Goal: Task Accomplishment & Management: Manage account settings

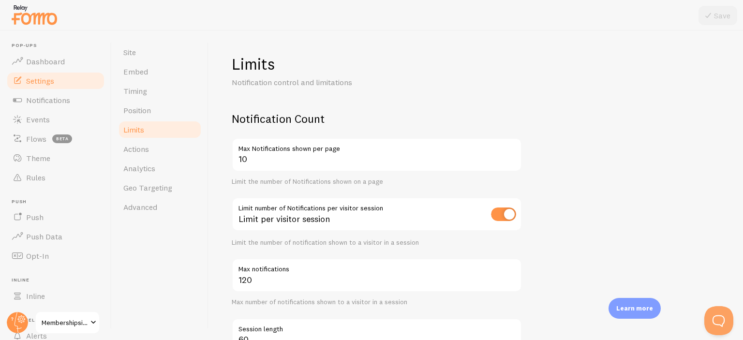
click at [272, 146] on label "Max Notifications shown per page" at bounding box center [377, 146] width 290 height 16
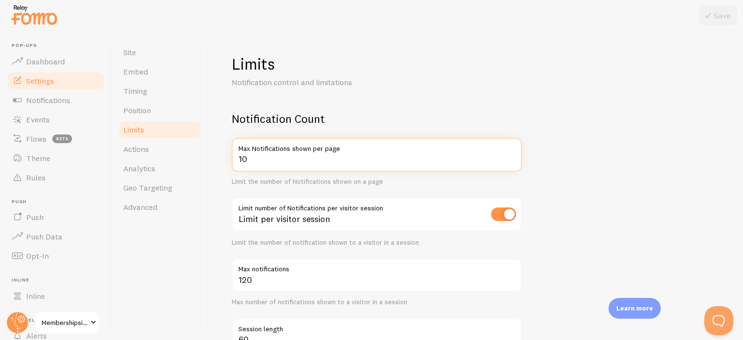
click at [272, 146] on input "10" at bounding box center [377, 155] width 290 height 34
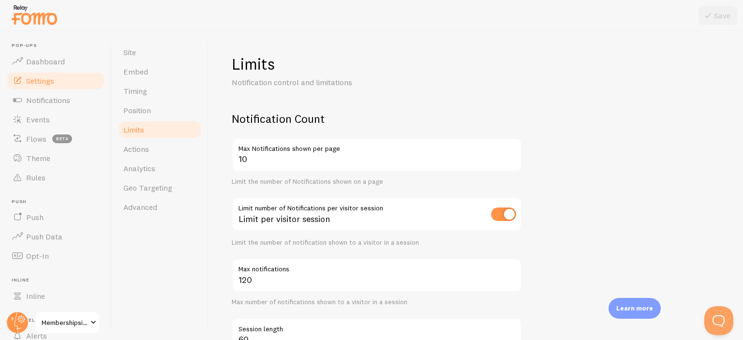
click at [272, 146] on label "Max Notifications shown per page" at bounding box center [377, 146] width 290 height 16
click at [272, 146] on input "10" at bounding box center [377, 155] width 290 height 34
click at [272, 146] on label "Max Notifications shown per page" at bounding box center [377, 146] width 290 height 16
click at [272, 146] on input "10" at bounding box center [377, 155] width 290 height 34
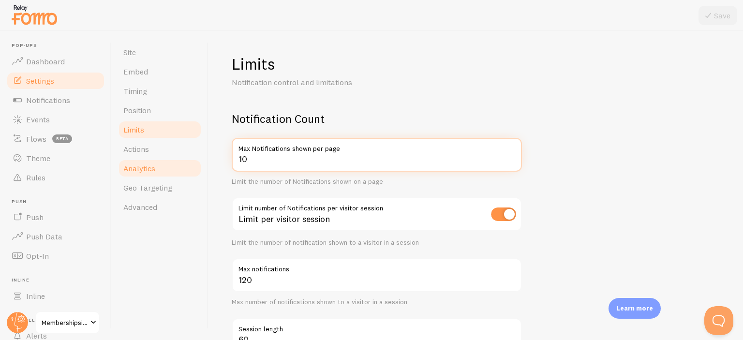
drag, startPoint x: 249, startPoint y: 158, endPoint x: 199, endPoint y: 158, distance: 50.3
click at [209, 158] on div "Limits Notification control and limitations Notification Count 10 Max Notificat…" at bounding box center [475, 185] width 535 height 309
type input "20"
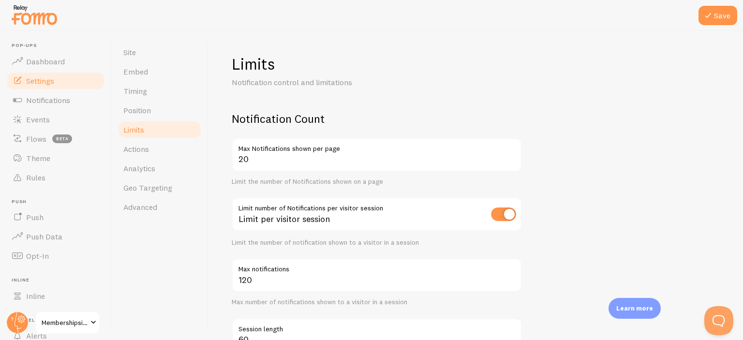
click at [207, 291] on div "Site Embed Timing Position Limits Actions Analytics Geo Targeting Advanced" at bounding box center [160, 185] width 97 height 309
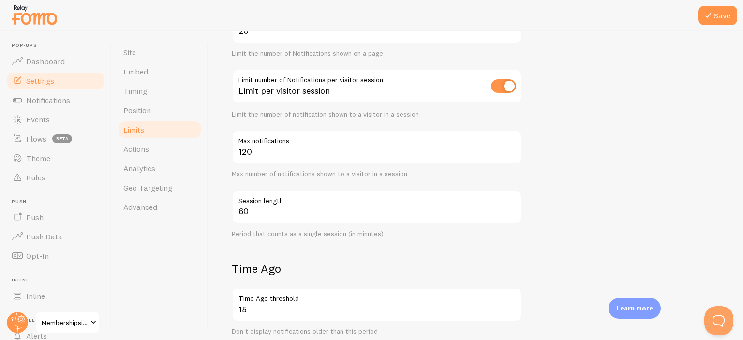
scroll to position [129, 0]
drag, startPoint x: 256, startPoint y: 87, endPoint x: 328, endPoint y: 92, distance: 71.8
click at [328, 92] on div "Limit per visitor session" at bounding box center [377, 86] width 290 height 35
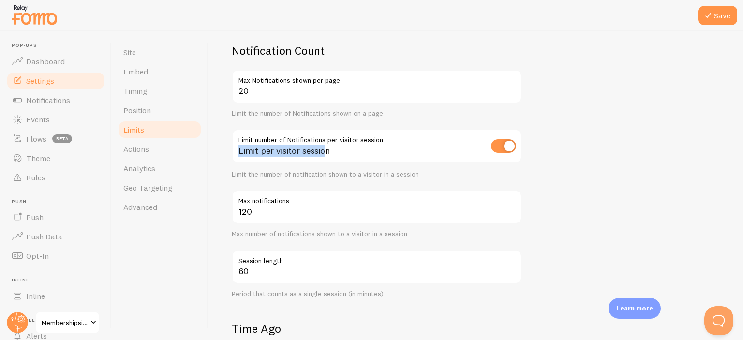
scroll to position [64, 0]
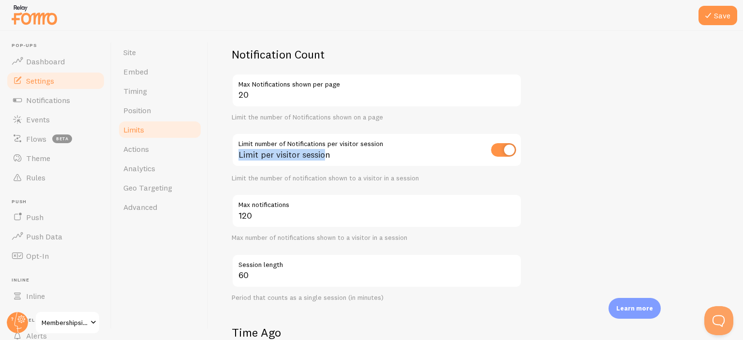
click at [245, 155] on div "Limit per visitor session" at bounding box center [377, 150] width 290 height 35
drag, startPoint x: 245, startPoint y: 155, endPoint x: 321, endPoint y: 155, distance: 76.4
click at [321, 155] on div "Limit per visitor session" at bounding box center [377, 150] width 290 height 35
click at [327, 157] on div "Limit per visitor session" at bounding box center [377, 150] width 290 height 35
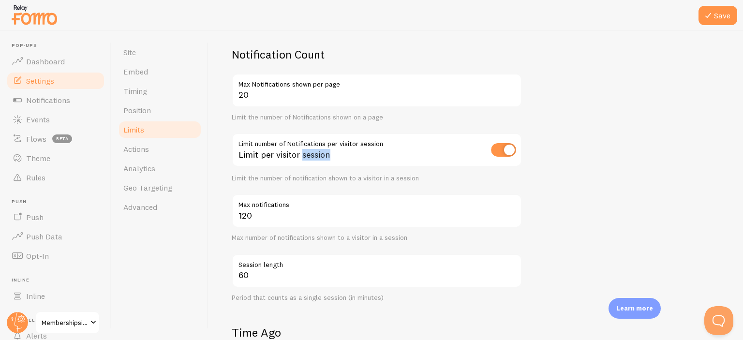
click at [327, 157] on div "Limit per visitor session" at bounding box center [377, 150] width 290 height 35
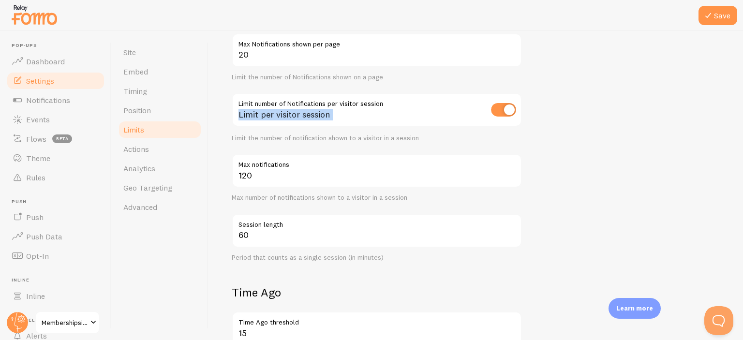
scroll to position [104, 0]
click at [361, 103] on div "Limit per visitor session" at bounding box center [377, 110] width 290 height 35
click at [258, 194] on div "Max number of notifications shown to a visitor in a session" at bounding box center [377, 197] width 290 height 9
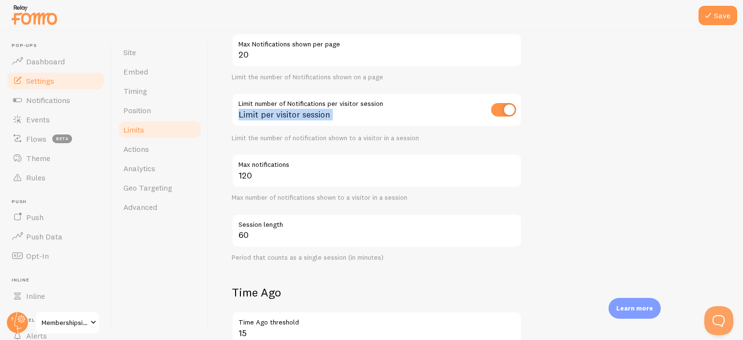
click at [258, 194] on div "Max number of notifications shown to a visitor in a session" at bounding box center [377, 197] width 290 height 9
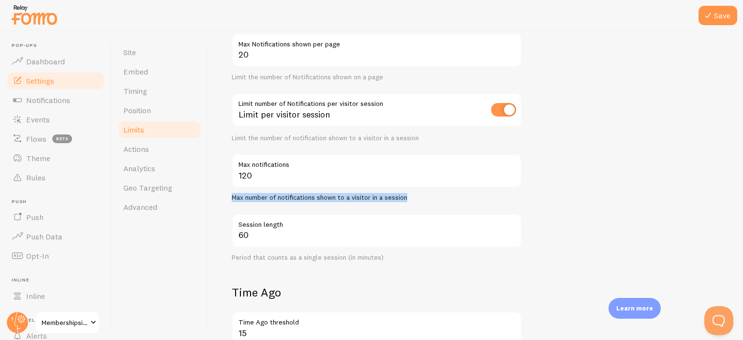
click at [236, 197] on div "Max number of notifications shown to a visitor in a session" at bounding box center [377, 197] width 290 height 9
click at [236, 195] on div "Max number of notifications shown to a visitor in a session" at bounding box center [377, 197] width 290 height 9
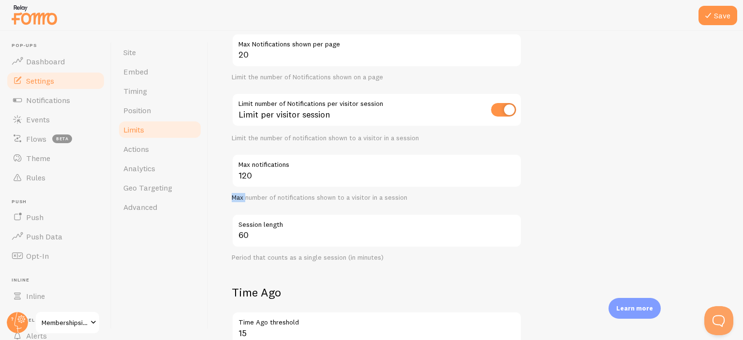
click at [236, 195] on div "Max number of notifications shown to a visitor in a session" at bounding box center [377, 197] width 290 height 9
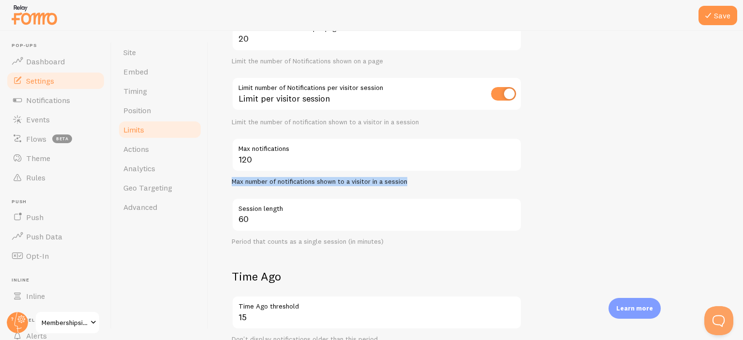
click at [241, 241] on div "Period that counts as a single session (in minutes)" at bounding box center [377, 242] width 290 height 9
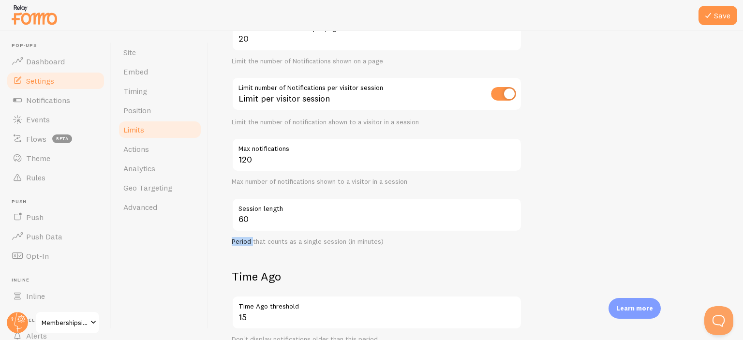
click at [241, 241] on div "Period that counts as a single session (in minutes)" at bounding box center [377, 242] width 290 height 9
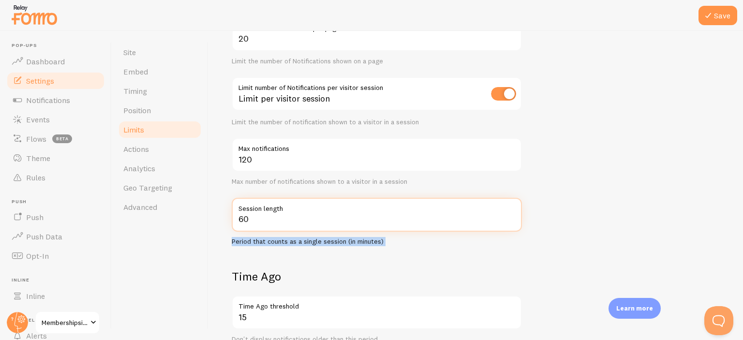
click at [253, 221] on input "60" at bounding box center [377, 215] width 290 height 34
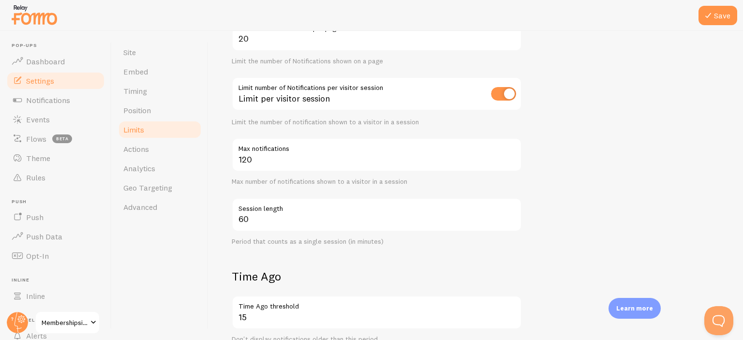
click at [234, 241] on div "Period that counts as a single session (in minutes)" at bounding box center [377, 242] width 290 height 9
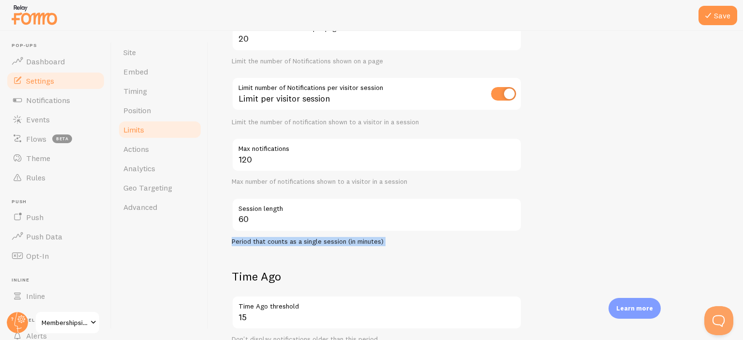
click at [234, 241] on div "Period that counts as a single session (in minutes)" at bounding box center [377, 242] width 290 height 9
click at [241, 244] on div "Period that counts as a single session (in minutes)" at bounding box center [377, 242] width 290 height 9
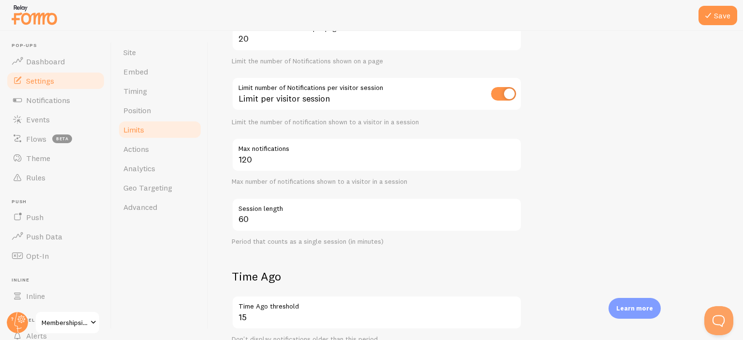
click at [241, 244] on div "Period that counts as a single session (in minutes)" at bounding box center [377, 242] width 290 height 9
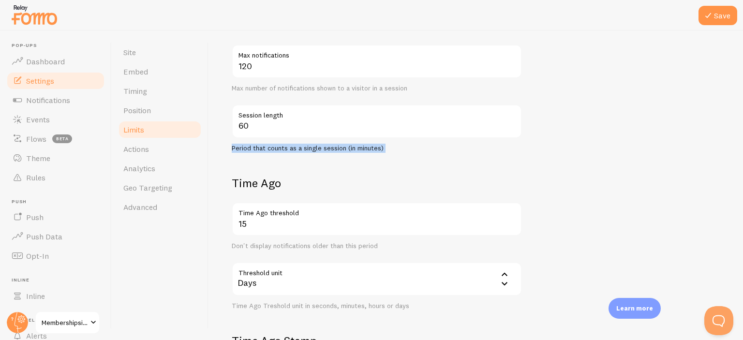
scroll to position [225, 0]
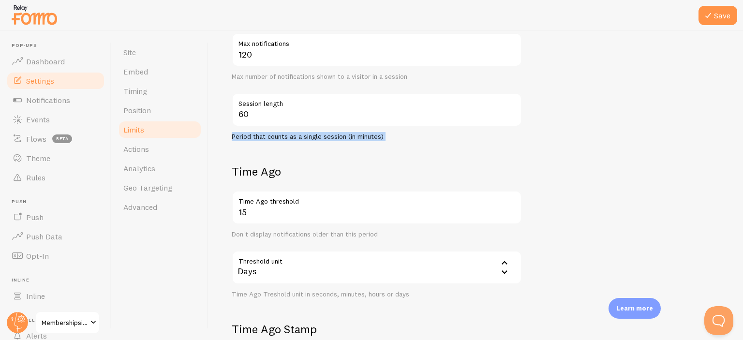
click at [268, 140] on form "Notification Count 20 Max Notifications shown per page Limit the number of Noti…" at bounding box center [476, 171] width 488 height 570
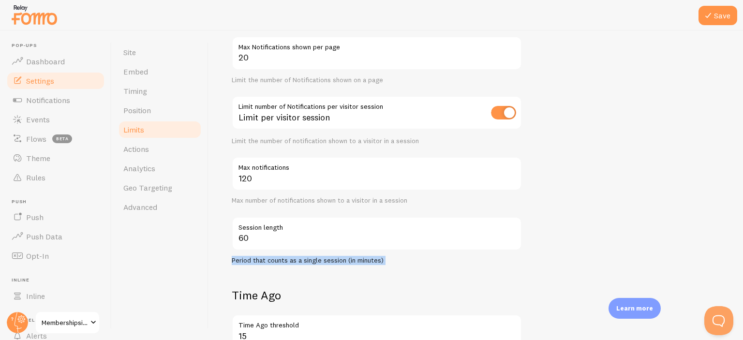
scroll to position [97, 0]
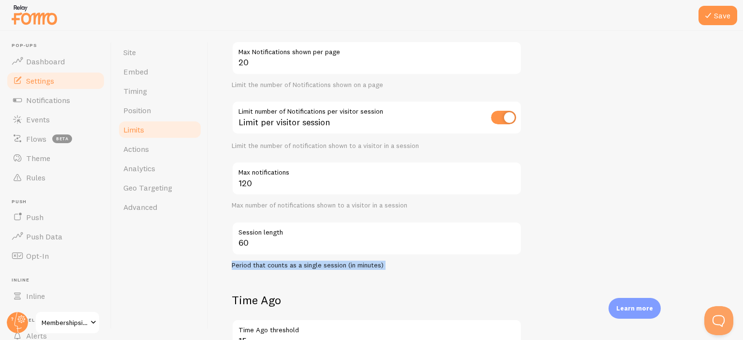
click at [654, 46] on form "Notification Count 20 Max Notifications shown per page Limit the number of Noti…" at bounding box center [476, 300] width 488 height 570
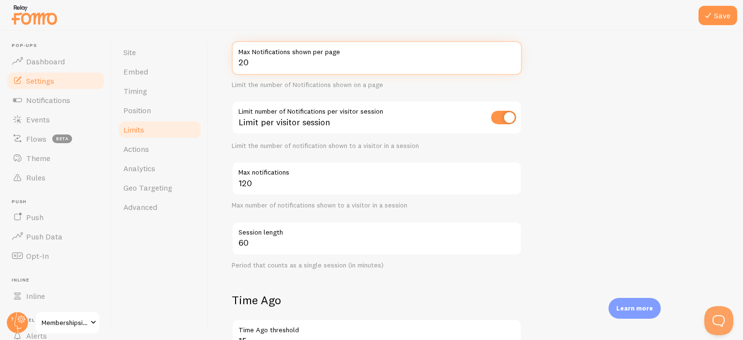
click at [654, 46] on form "Notification Count 20 Max Notifications shown per page Limit the number of Noti…" at bounding box center [476, 300] width 488 height 570
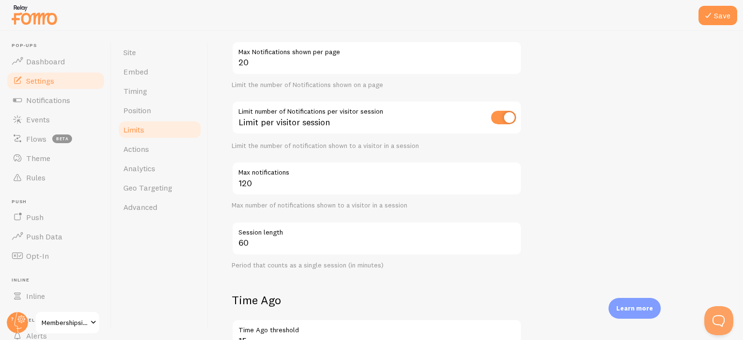
click at [654, 46] on form "Notification Count 20 Max Notifications shown per page Limit the number of Noti…" at bounding box center [476, 300] width 488 height 570
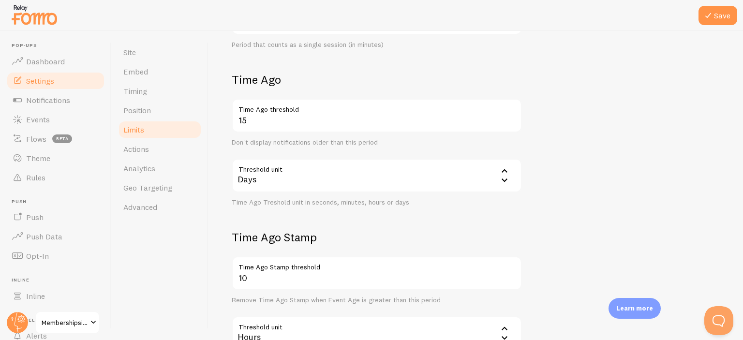
scroll to position [322, 0]
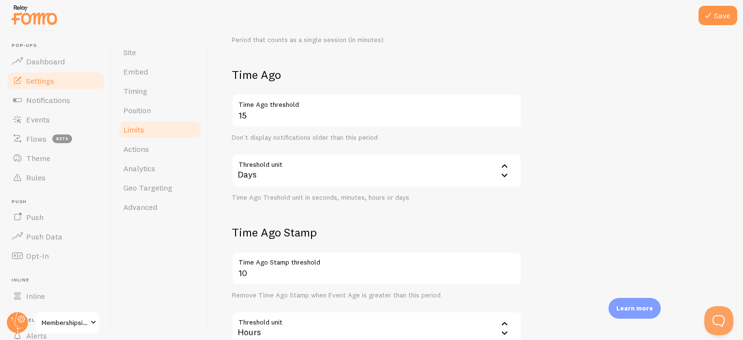
click at [238, 136] on div "Don't display notifications older than this period" at bounding box center [377, 138] width 290 height 9
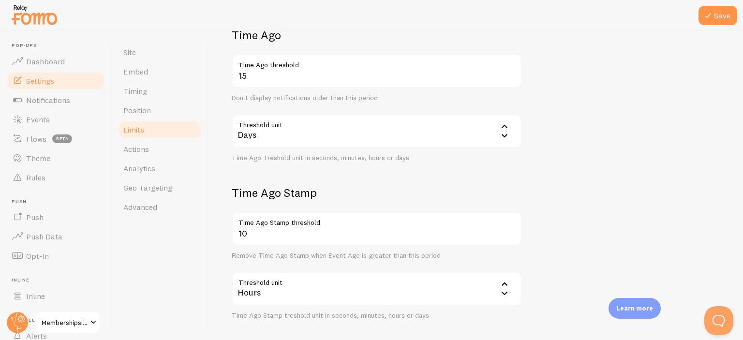
scroll to position [362, 0]
click at [252, 191] on h2 "Time Ago Stamp" at bounding box center [377, 192] width 290 height 15
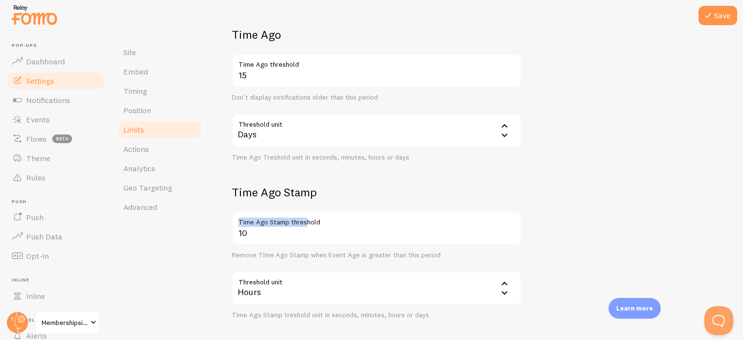
drag, startPoint x: 238, startPoint y: 222, endPoint x: 306, endPoint y: 221, distance: 67.7
click at [306, 221] on label "Time Ago Stamp threshold" at bounding box center [377, 219] width 290 height 16
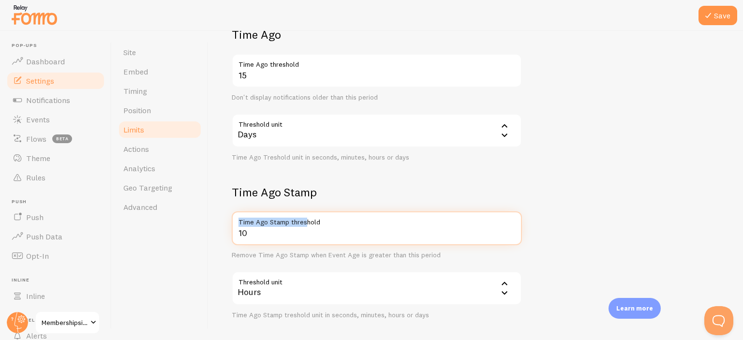
click at [259, 236] on input "10" at bounding box center [377, 228] width 290 height 34
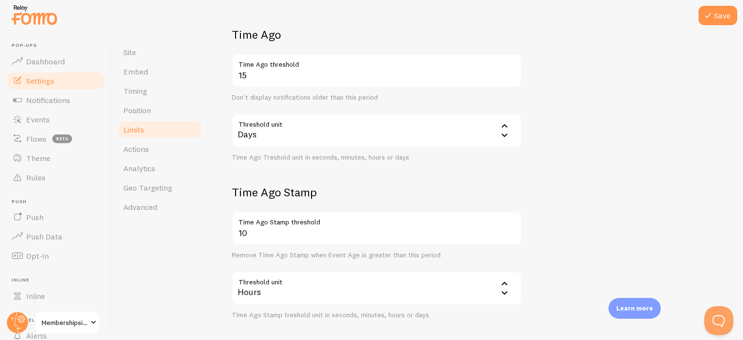
click at [273, 254] on div "Remove Time Ago Stamp when Event Age is greater than this period" at bounding box center [377, 255] width 290 height 9
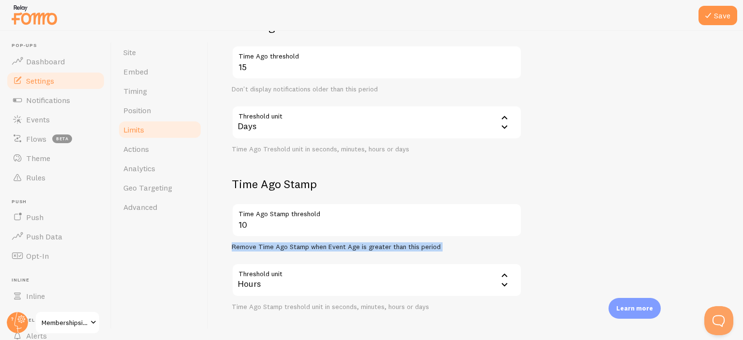
scroll to position [379, 0]
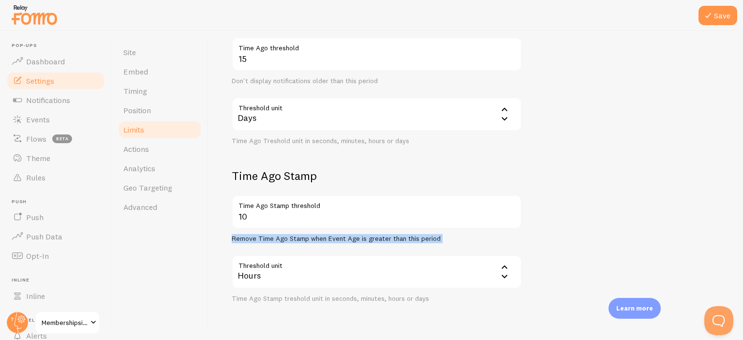
click at [264, 275] on div "Hours" at bounding box center [377, 272] width 290 height 34
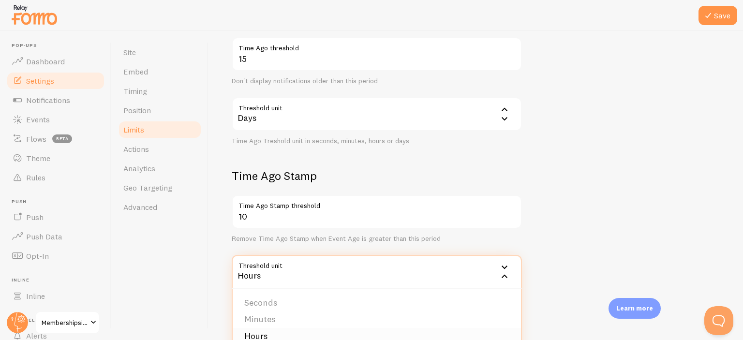
scroll to position [405, 0]
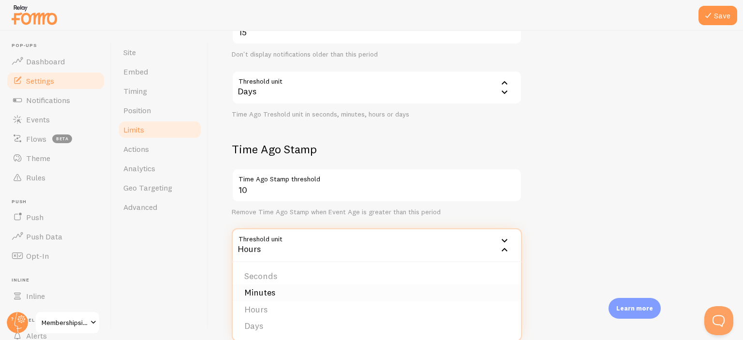
click at [257, 293] on li "Minutes" at bounding box center [377, 292] width 288 height 17
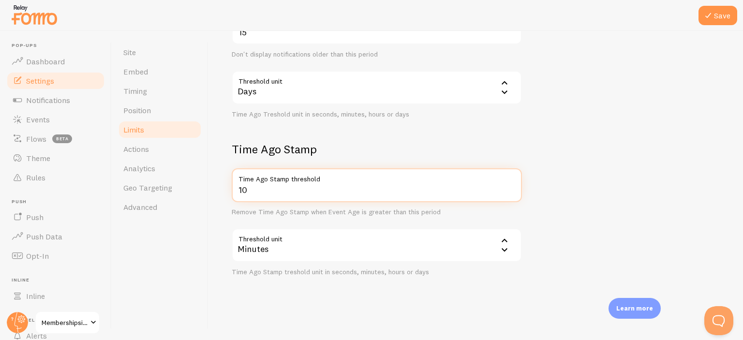
drag, startPoint x: 252, startPoint y: 185, endPoint x: 234, endPoint y: 186, distance: 17.9
click at [235, 186] on input "10" at bounding box center [377, 185] width 290 height 34
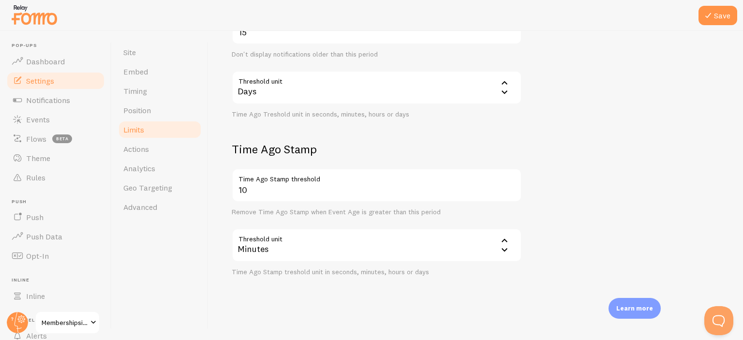
click at [265, 246] on div "Minutes" at bounding box center [377, 245] width 290 height 34
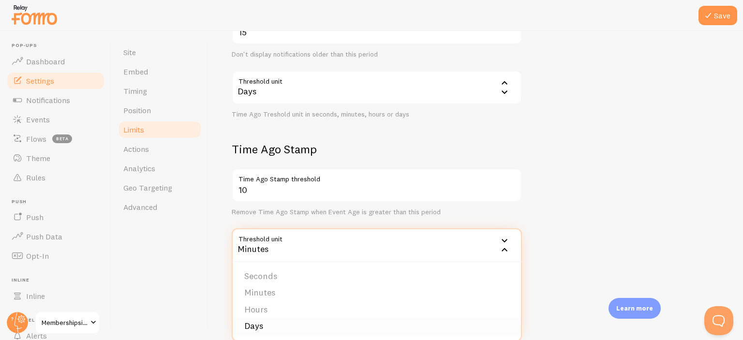
click at [258, 323] on li "Days" at bounding box center [377, 326] width 288 height 17
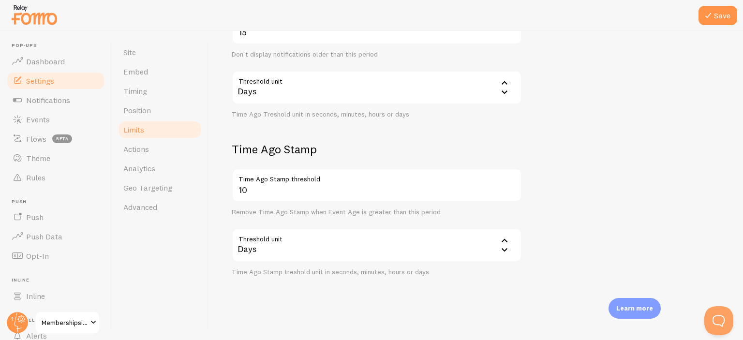
click at [263, 145] on h2 "Time Ago Stamp" at bounding box center [377, 149] width 290 height 15
click at [283, 151] on h2 "Time Ago Stamp" at bounding box center [377, 149] width 290 height 15
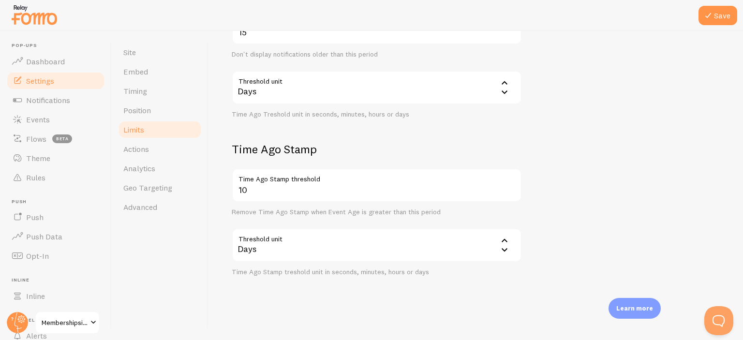
click at [283, 151] on h2 "Time Ago Stamp" at bounding box center [377, 149] width 290 height 15
click at [300, 150] on h2 "Time Ago Stamp" at bounding box center [377, 149] width 290 height 15
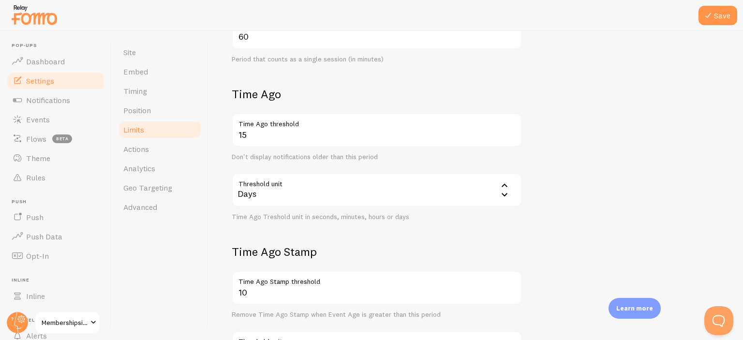
scroll to position [292, 0]
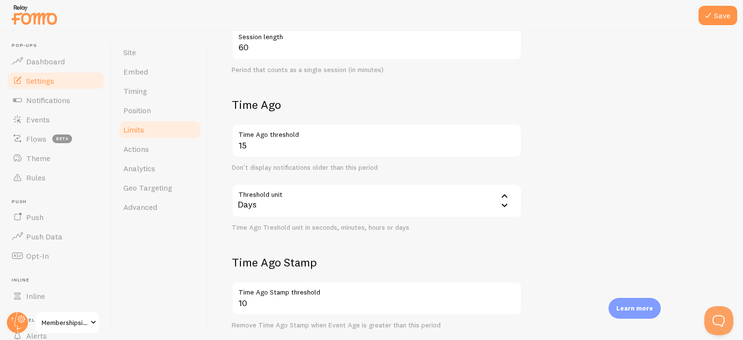
click at [256, 138] on label "Time Ago threshold" at bounding box center [377, 132] width 290 height 16
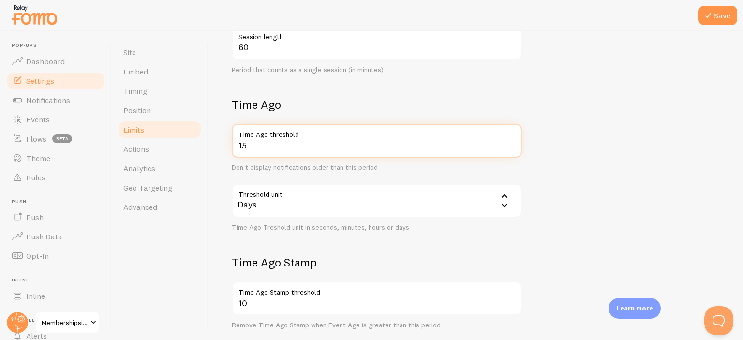
click at [256, 138] on input "15" at bounding box center [377, 141] width 290 height 34
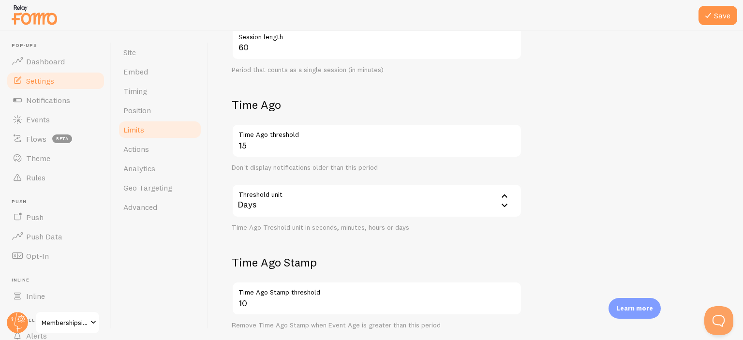
click at [256, 138] on label "Time Ago threshold" at bounding box center [377, 132] width 290 height 16
click at [256, 138] on input "15" at bounding box center [377, 141] width 290 height 34
click at [256, 138] on label "Time Ago threshold" at bounding box center [377, 132] width 290 height 16
click at [256, 138] on input "15" at bounding box center [377, 141] width 290 height 34
drag, startPoint x: 253, startPoint y: 260, endPoint x: 257, endPoint y: 256, distance: 5.8
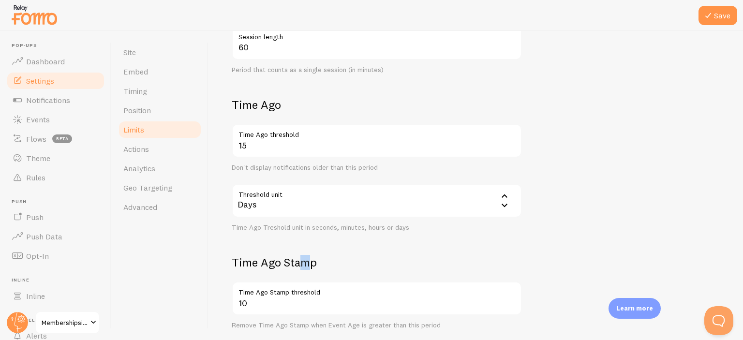
click at [257, 256] on h2 "Time Ago Stamp" at bounding box center [377, 262] width 290 height 15
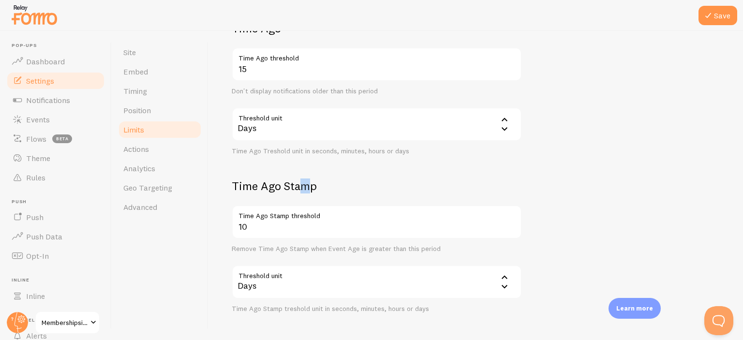
scroll to position [405, 0]
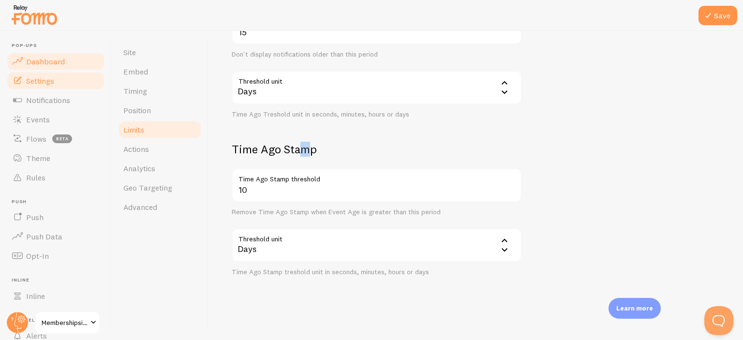
click at [54, 60] on span "Dashboard" at bounding box center [45, 62] width 39 height 10
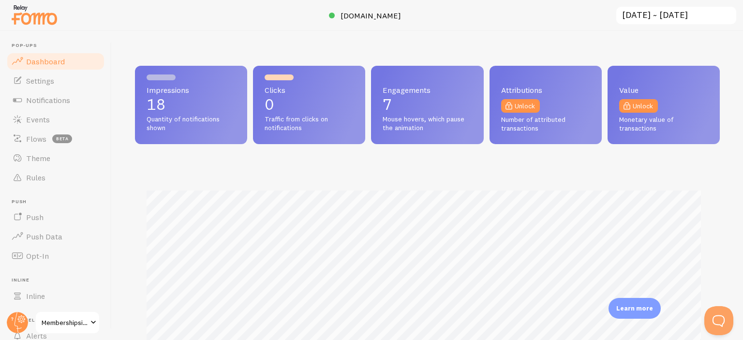
scroll to position [254, 577]
drag, startPoint x: 163, startPoint y: 103, endPoint x: 450, endPoint y: 109, distance: 286.9
click at [450, 109] on div "Impressions 18 Quantity of notifications shown Clicks 0 Traffic from clicks on …" at bounding box center [427, 105] width 585 height 78
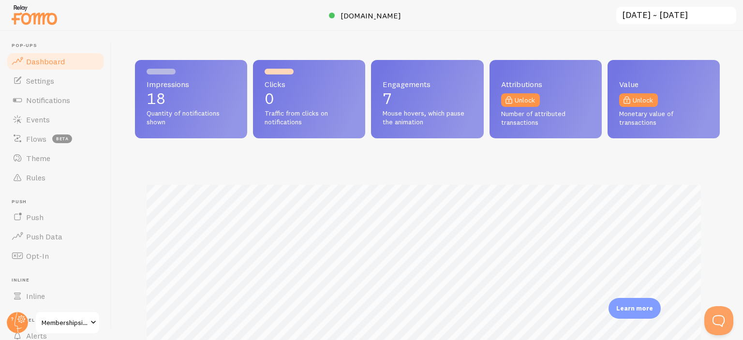
scroll to position [0, 0]
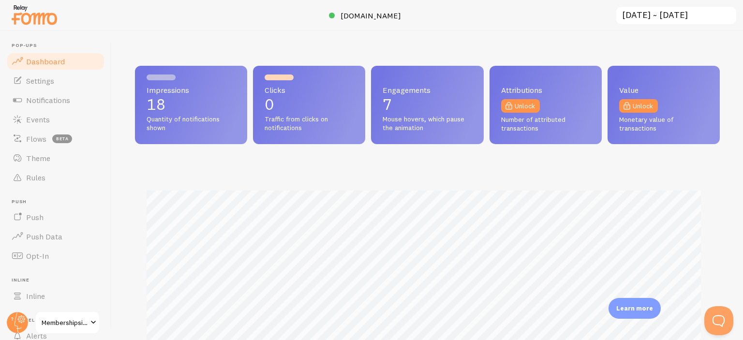
click at [391, 118] on span "Mouse hovers, which pause the animation" at bounding box center [427, 123] width 89 height 17
drag, startPoint x: 380, startPoint y: 119, endPoint x: 426, endPoint y: 116, distance: 45.6
click at [426, 116] on span "Mouse hovers, which pause the animation" at bounding box center [427, 123] width 89 height 17
click at [404, 86] on span "Engagements" at bounding box center [427, 90] width 89 height 8
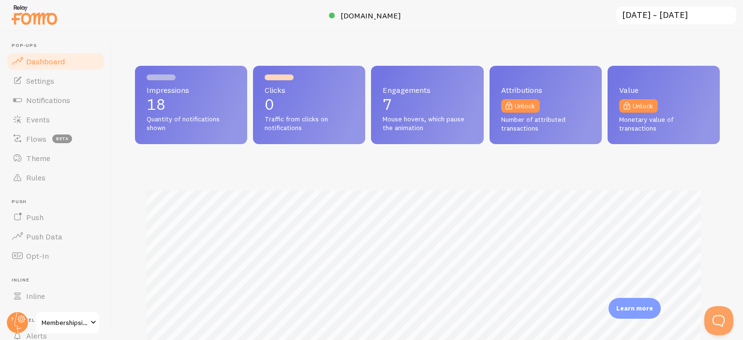
click at [404, 86] on span "Engagements" at bounding box center [427, 90] width 89 height 8
drag, startPoint x: 263, startPoint y: 104, endPoint x: 300, endPoint y: 100, distance: 37.4
click at [300, 100] on div "Clicks 0 Traffic from clicks on notifications" at bounding box center [309, 105] width 112 height 78
drag, startPoint x: 155, startPoint y: 104, endPoint x: 188, endPoint y: 104, distance: 32.9
click at [188, 104] on div "Impressions 18 Quantity of notifications shown" at bounding box center [191, 105] width 112 height 78
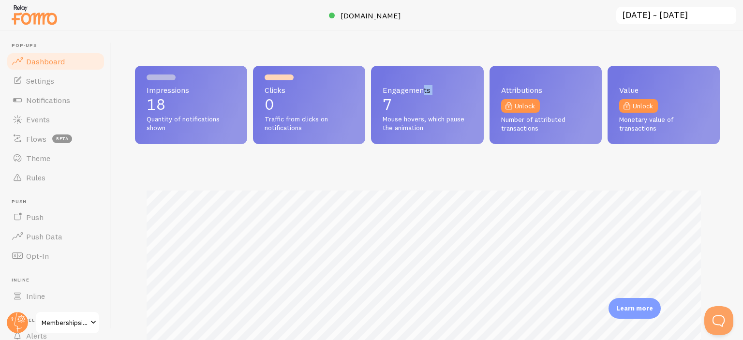
click at [195, 118] on span "Quantity of notifications shown" at bounding box center [191, 123] width 89 height 17
click at [383, 119] on span "Mouse hovers, which pause the animation" at bounding box center [427, 123] width 89 height 17
drag, startPoint x: 381, startPoint y: 119, endPoint x: 416, endPoint y: 130, distance: 36.3
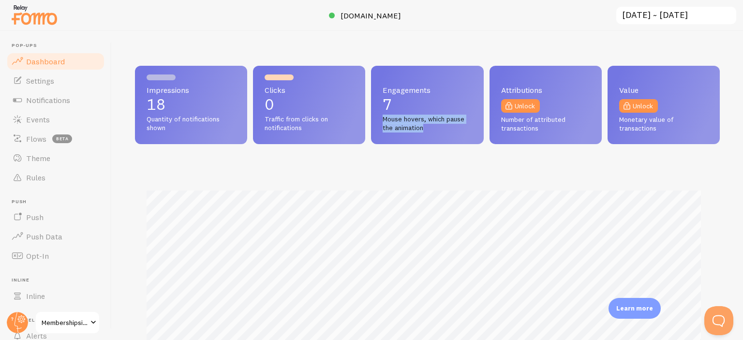
click at [416, 130] on span "Mouse hovers, which pause the animation" at bounding box center [427, 123] width 89 height 17
drag, startPoint x: 416, startPoint y: 130, endPoint x: 414, endPoint y: 118, distance: 12.2
click at [414, 119] on span "Mouse hovers, which pause the animation" at bounding box center [427, 123] width 89 height 17
click at [414, 43] on div "Impressions 18 Quantity of notifications shown Clicks 0 Traffic from clicks on …" at bounding box center [427, 185] width 631 height 309
